Goal: Transaction & Acquisition: Purchase product/service

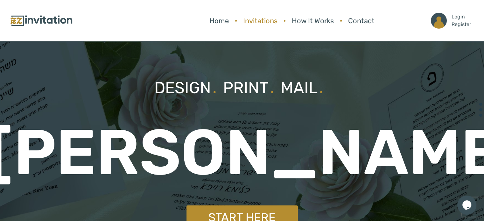
click at [252, 20] on link "Invitations" at bounding box center [260, 20] width 41 height 17
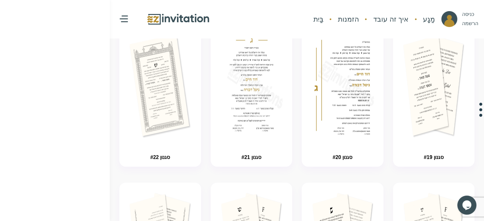
scroll to position [224, 0]
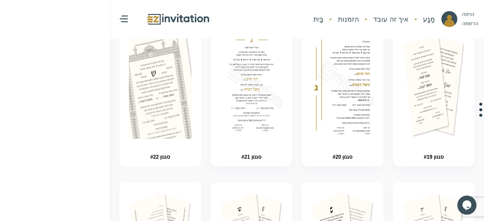
click at [172, 105] on img "button" at bounding box center [160, 104] width 94 height 159
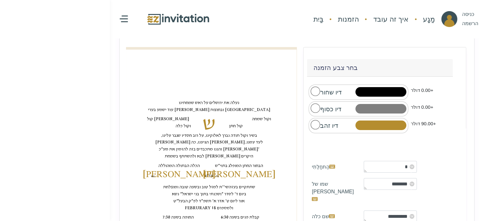
scroll to position [73, 0]
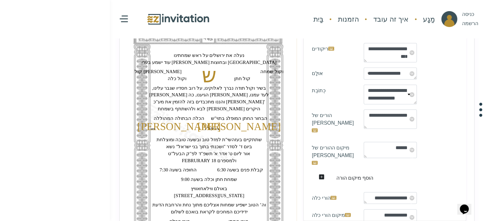
scroll to position [274, 0]
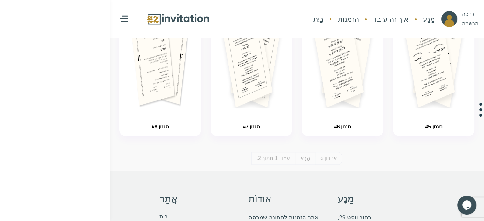
scroll to position [731, 0]
click at [305, 162] on font "הַבָּא" at bounding box center [306, 159] width 10 height 5
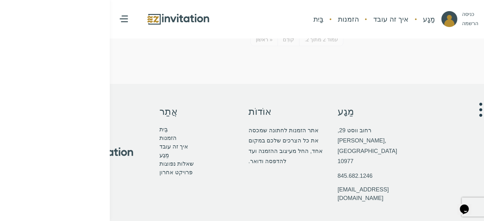
scroll to position [218, 0]
